Goal: Obtain resource: Download file/media

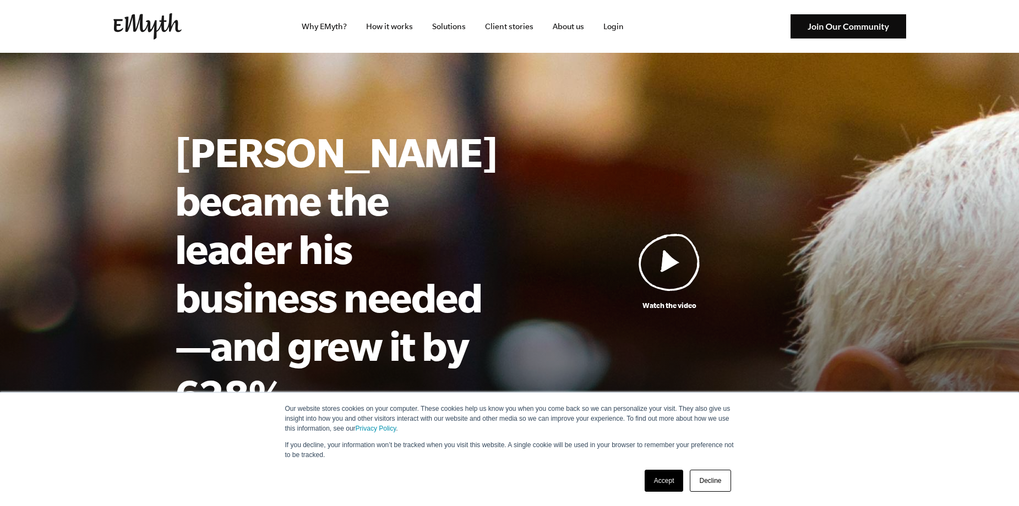
click at [667, 484] on link "Accept" at bounding box center [663, 481] width 39 height 22
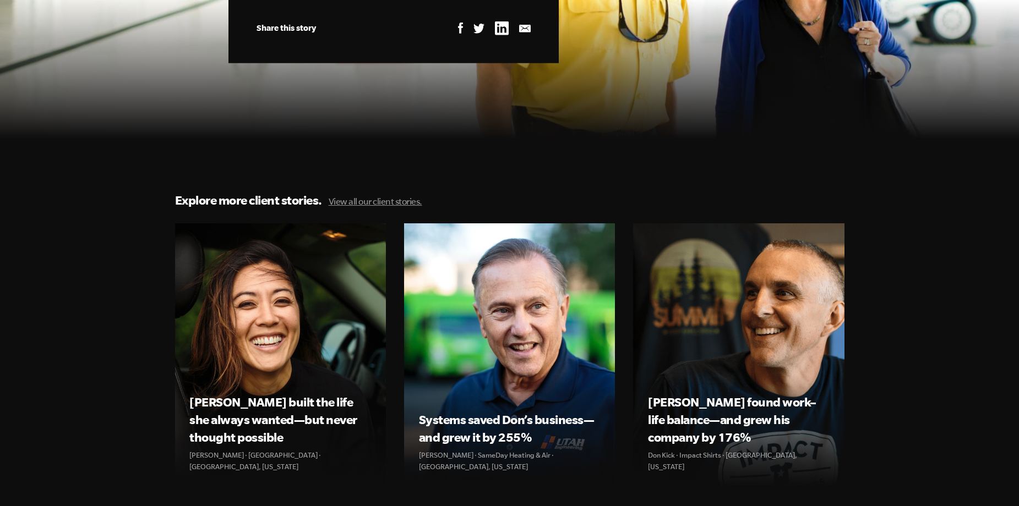
scroll to position [3577, 0]
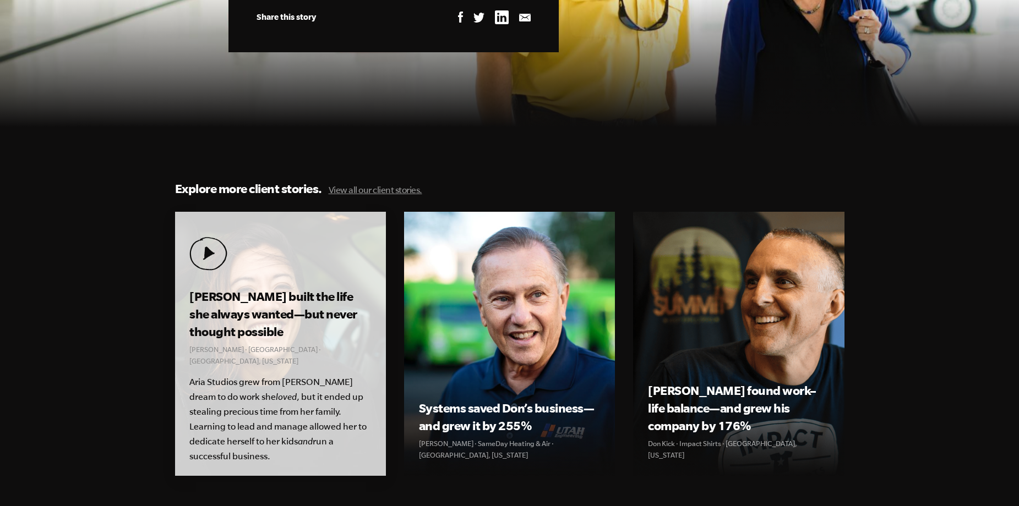
click at [313, 375] on p "Aria Studios grew from Kolby’s dream to do work she loved , but it ended up ste…" at bounding box center [279, 418] width 181 height 87
click at [216, 237] on img at bounding box center [208, 254] width 38 height 34
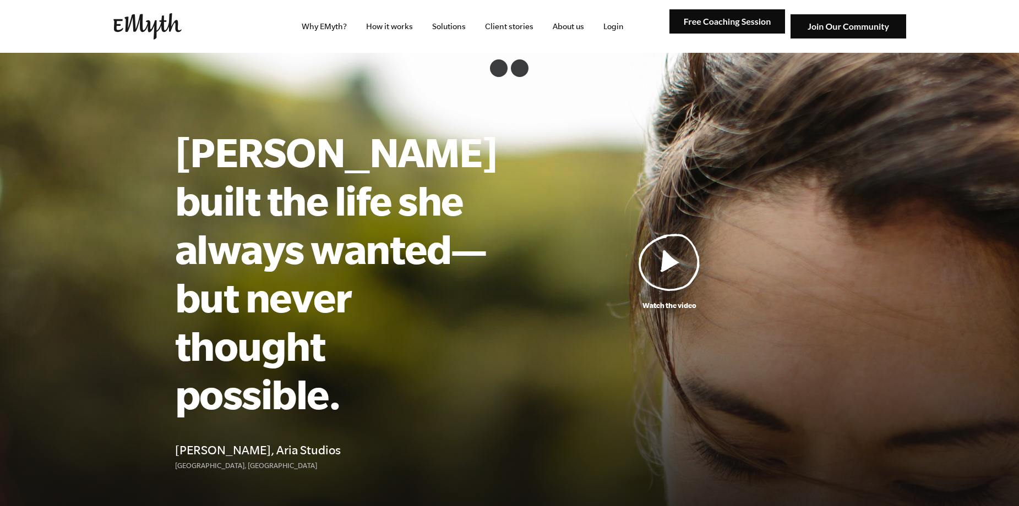
click at [669, 233] on img at bounding box center [669, 262] width 62 height 58
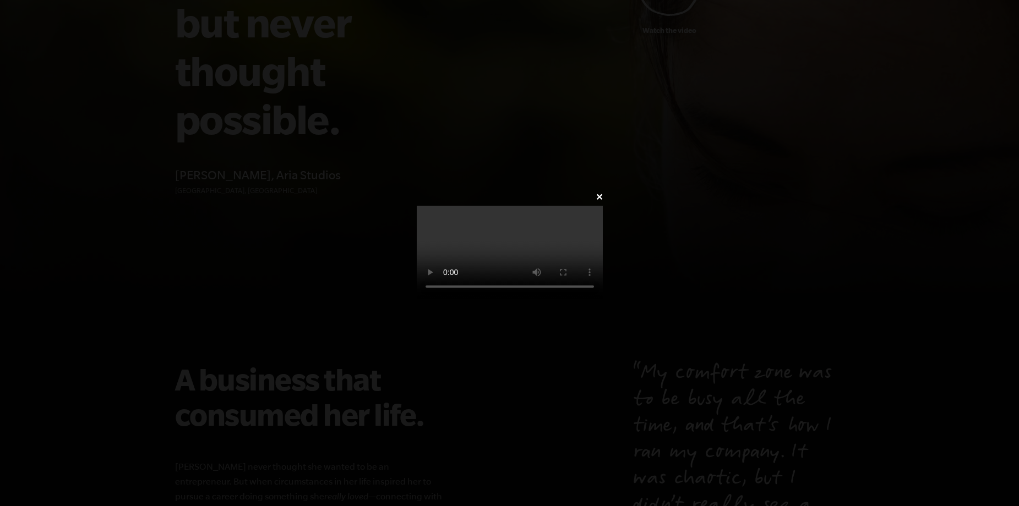
scroll to position [718, 0]
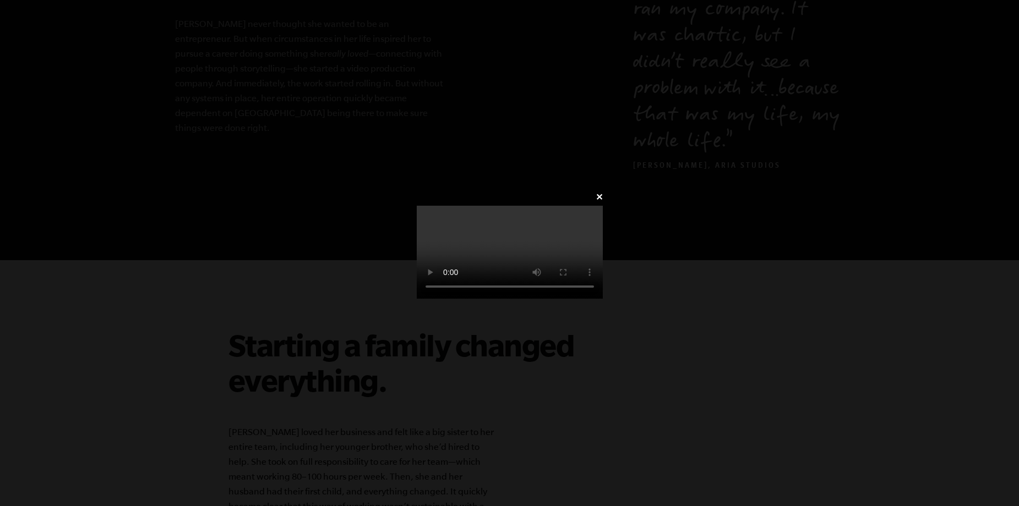
click at [417, 299] on video at bounding box center [510, 252] width 186 height 93
click at [400, 227] on div "✕" at bounding box center [509, 253] width 219 height 128
click at [400, 234] on div "✕" at bounding box center [509, 253] width 219 height 128
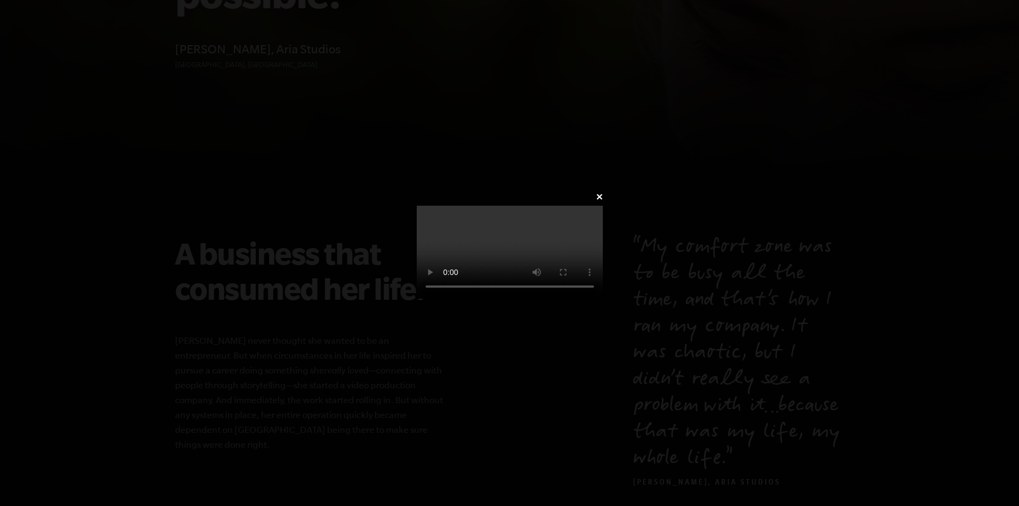
scroll to position [168, 0]
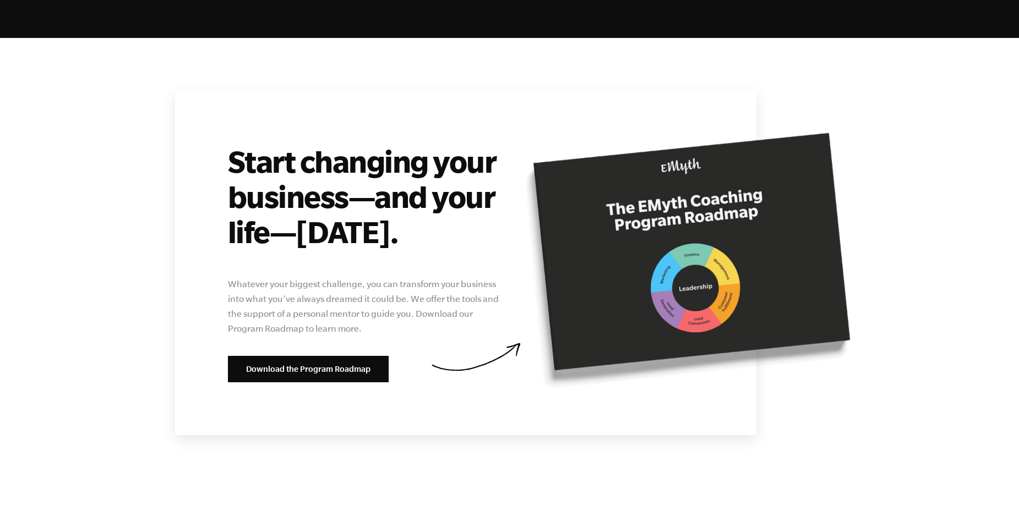
scroll to position [4240, 0]
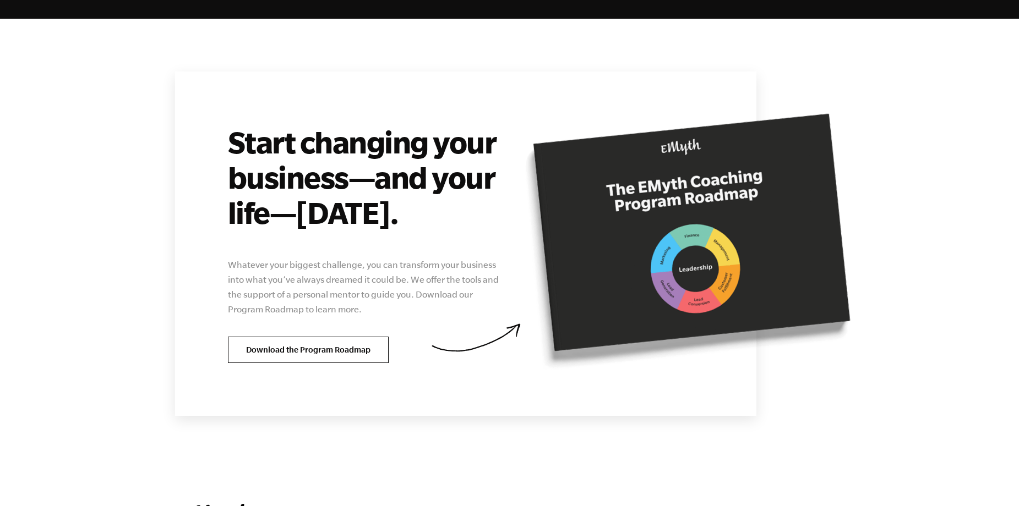
click at [291, 337] on link "Download the Program Roadmap" at bounding box center [308, 350] width 161 height 26
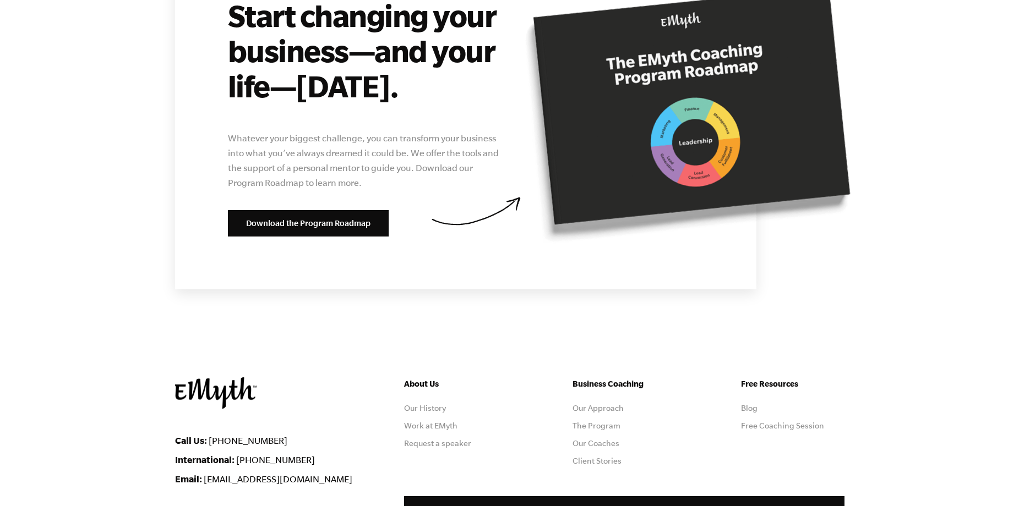
scroll to position [4416, 0]
